Goal: Navigation & Orientation: Find specific page/section

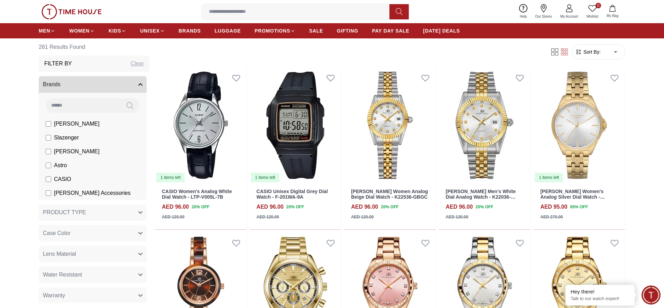
scroll to position [761, 0]
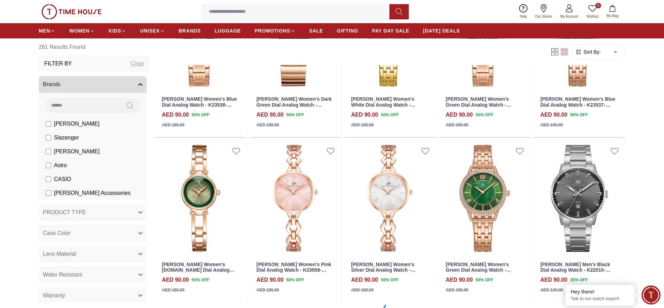
scroll to position [2112, 0]
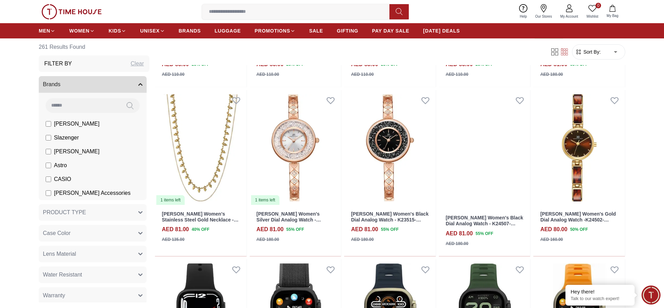
scroll to position [3464, 0]
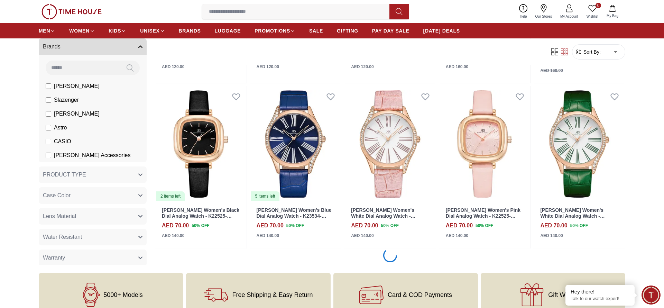
scroll to position [4815, 0]
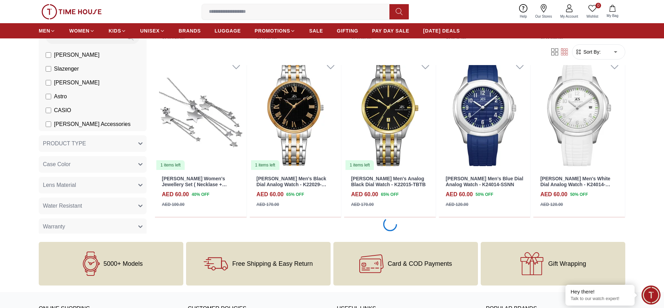
scroll to position [6167, 0]
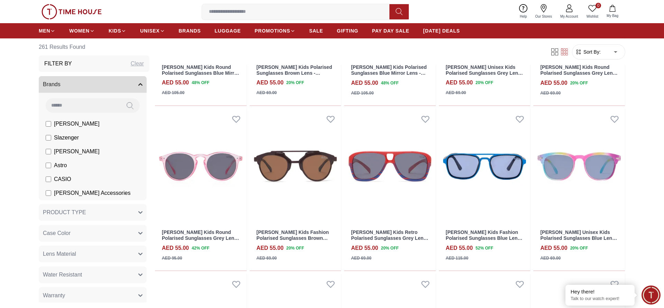
scroll to position [7008, 0]
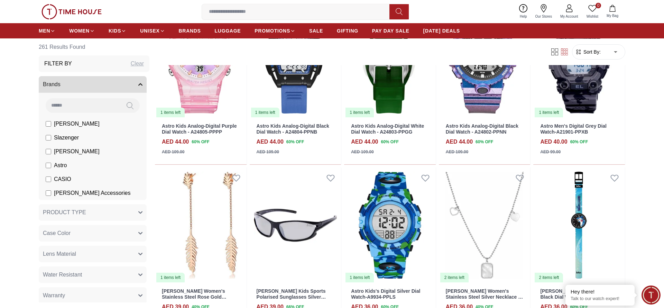
scroll to position [7940, 0]
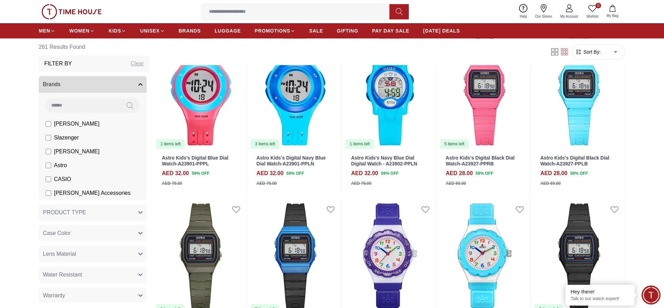
scroll to position [8533, 0]
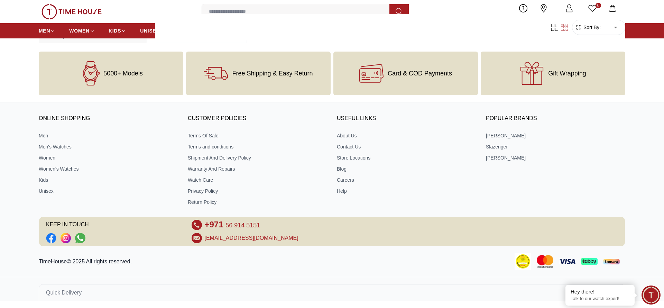
scroll to position [9023, 0]
